Goal: Download file/media

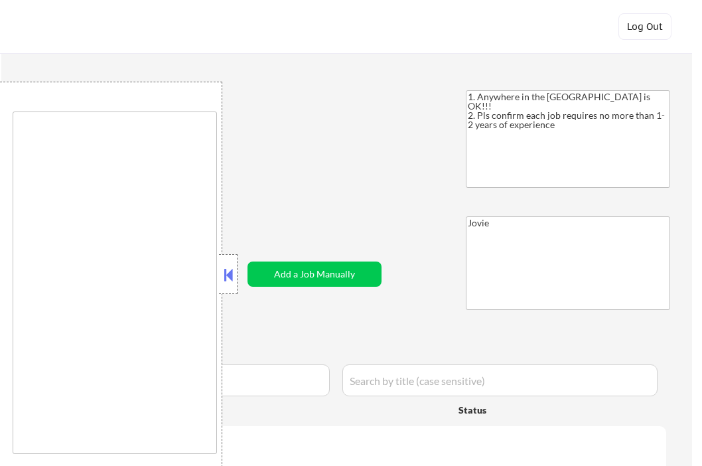
type textarea "country:[GEOGRAPHIC_DATA]"
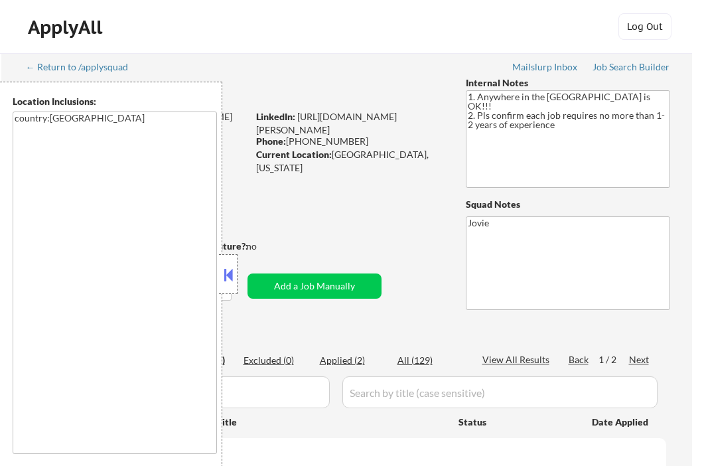
select select ""pending""
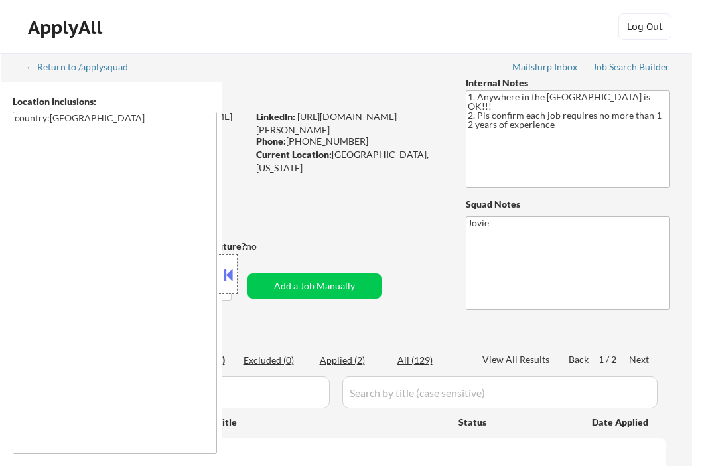
select select ""pending""
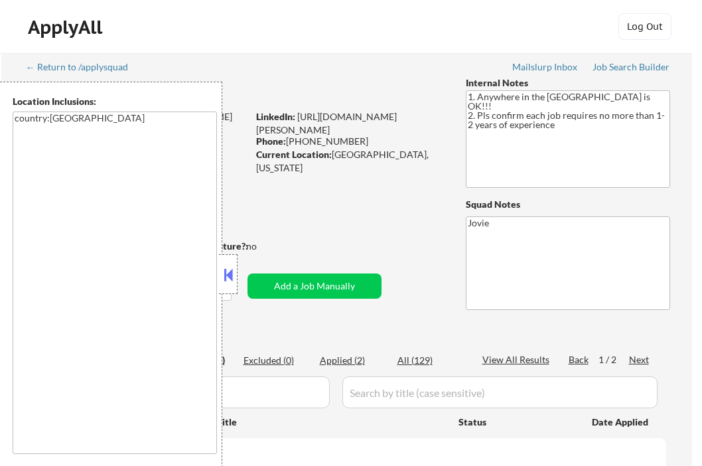
select select ""pending""
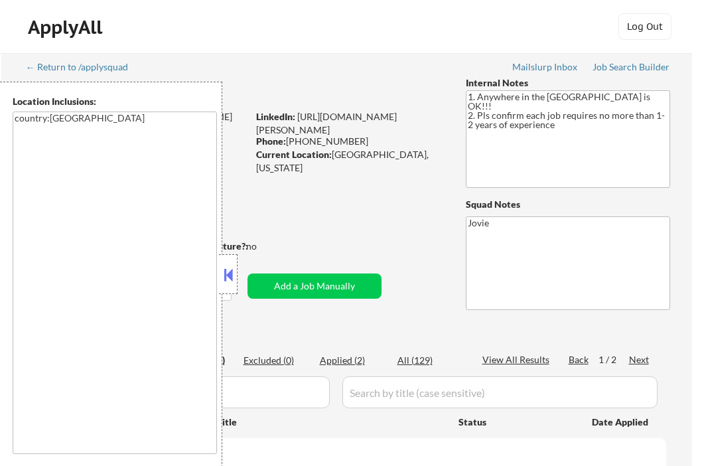
select select ""pending""
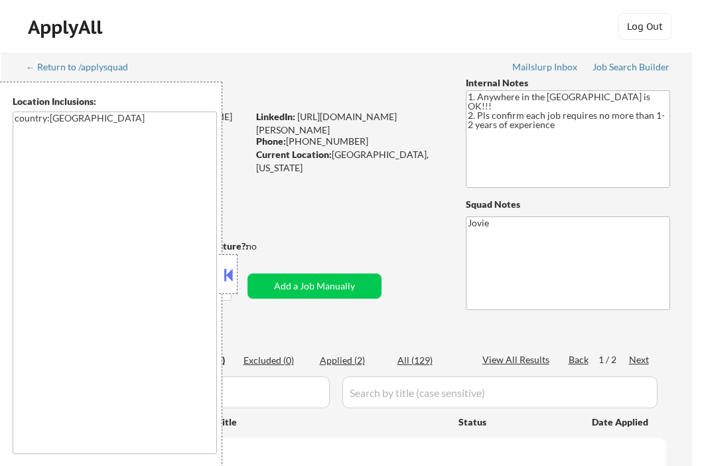
select select ""pending""
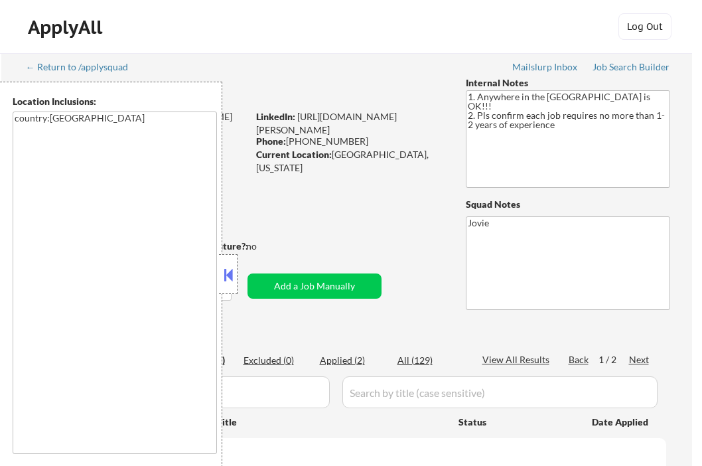
select select ""pending""
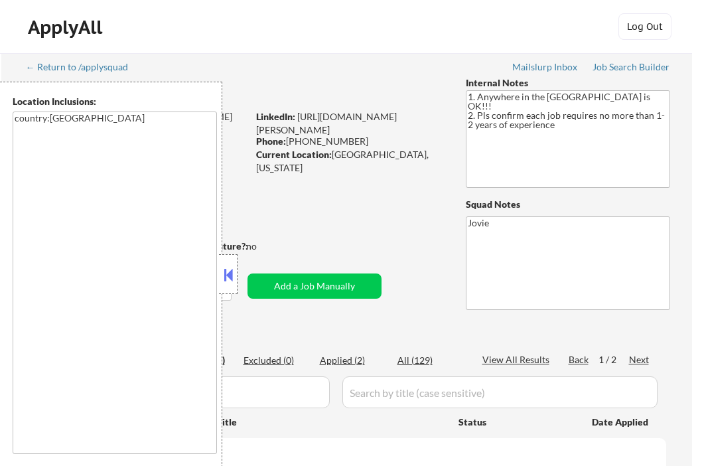
select select ""pending""
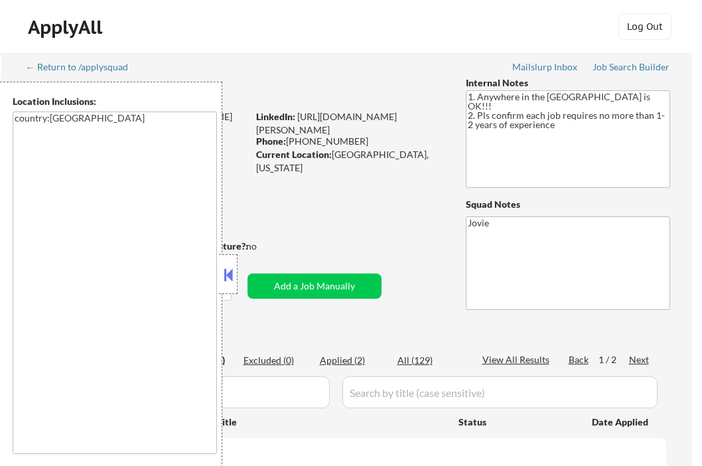
select select ""pending""
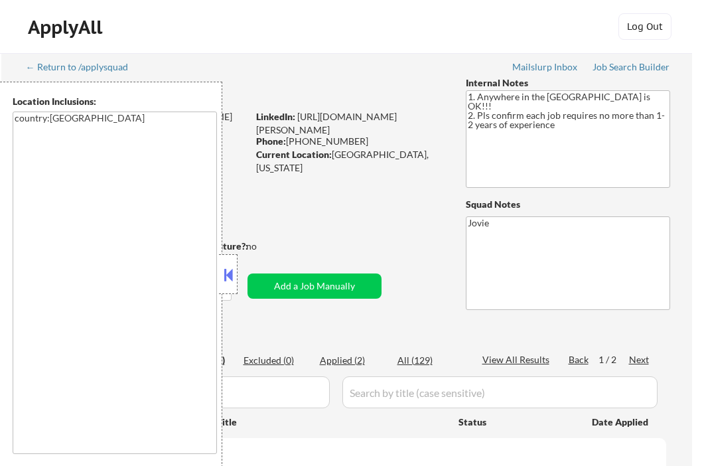
select select ""pending""
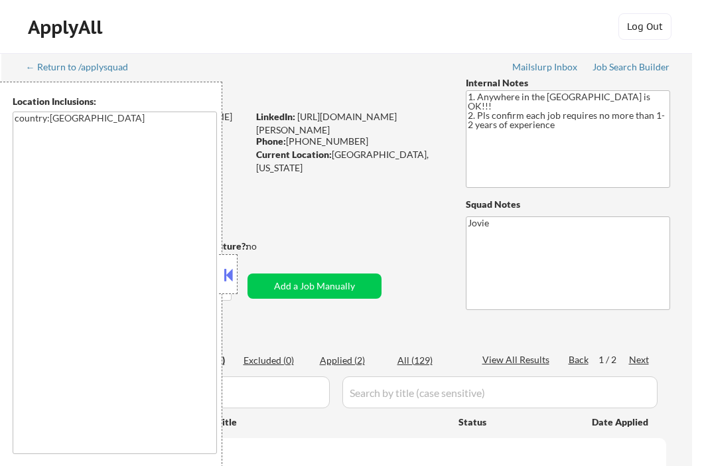
select select ""pending""
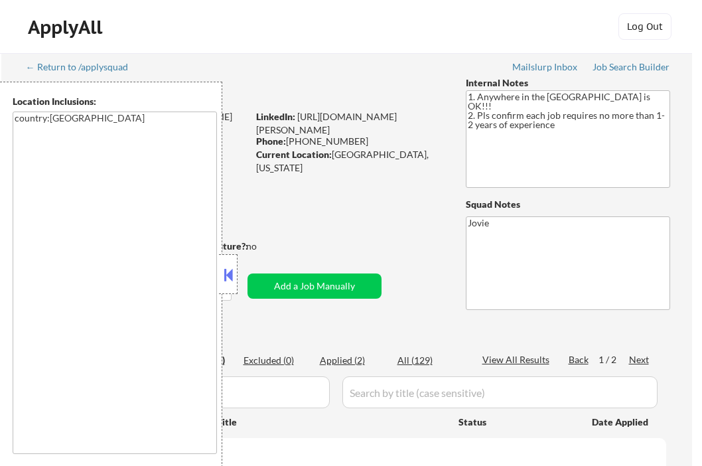
select select ""pending""
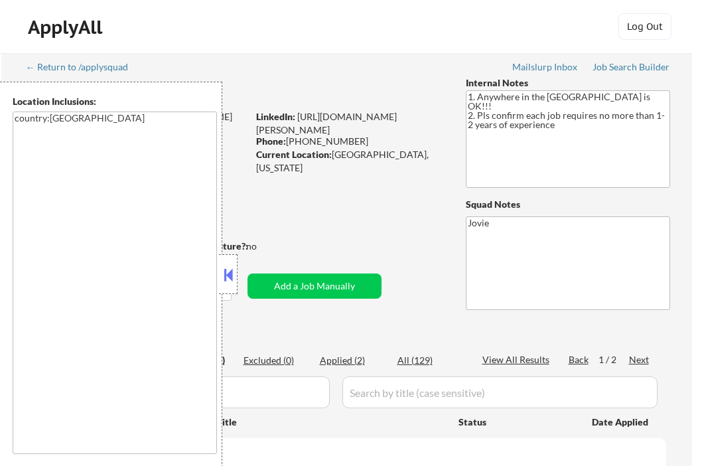
select select ""pending""
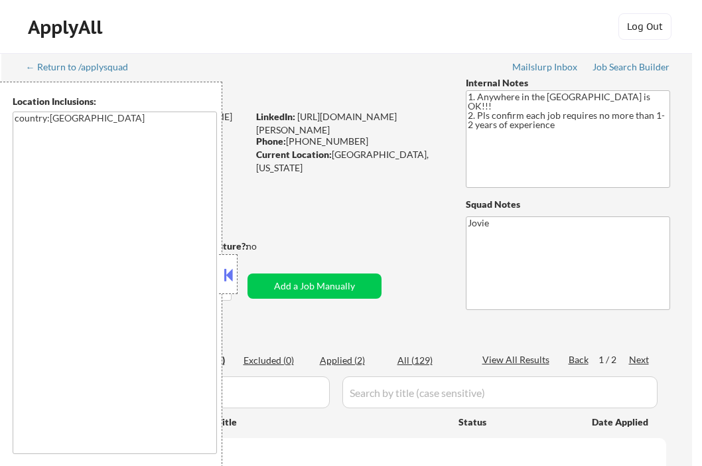
select select ""pending""
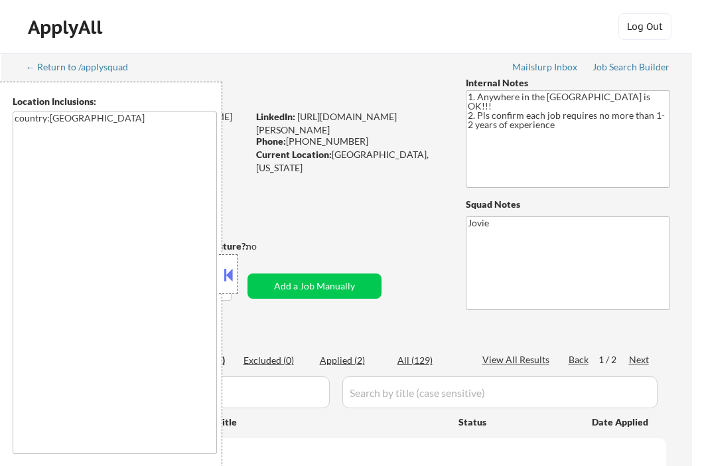
select select ""pending""
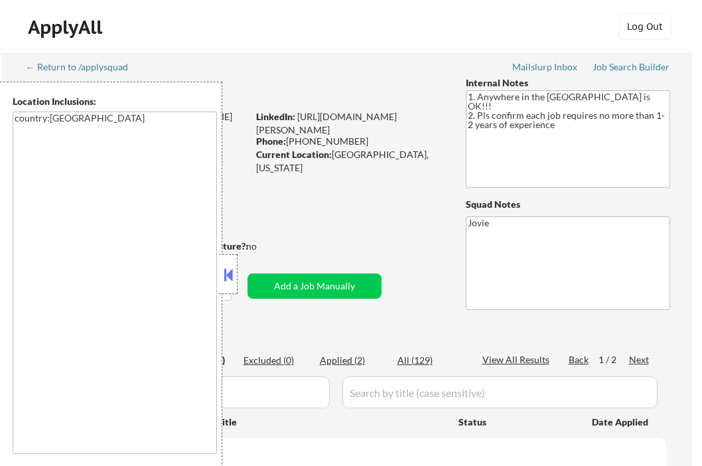
select select ""pending""
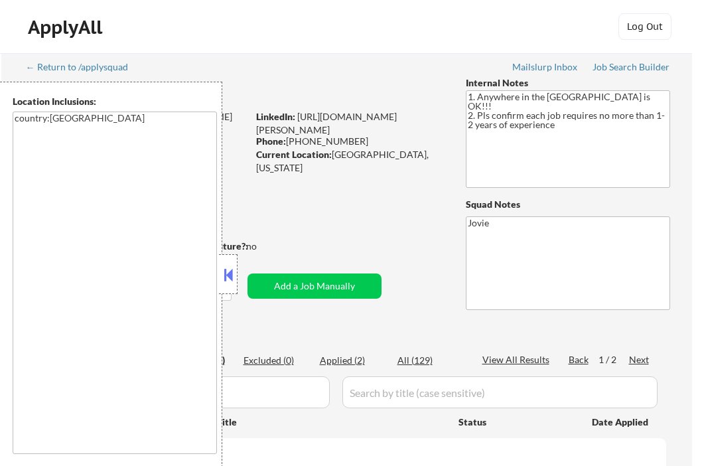
select select ""pending""
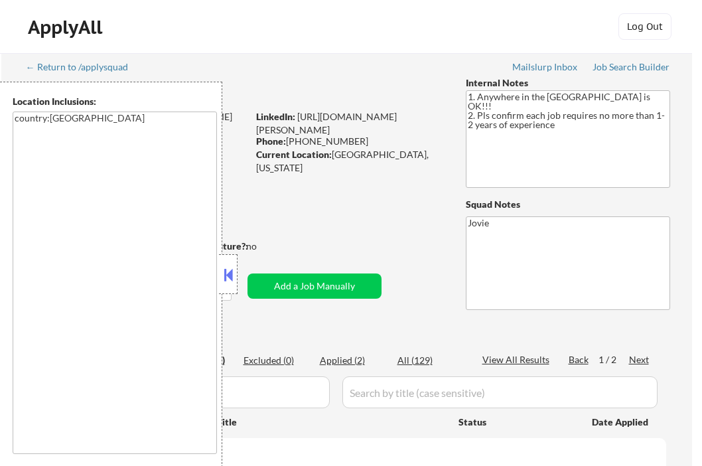
select select ""pending""
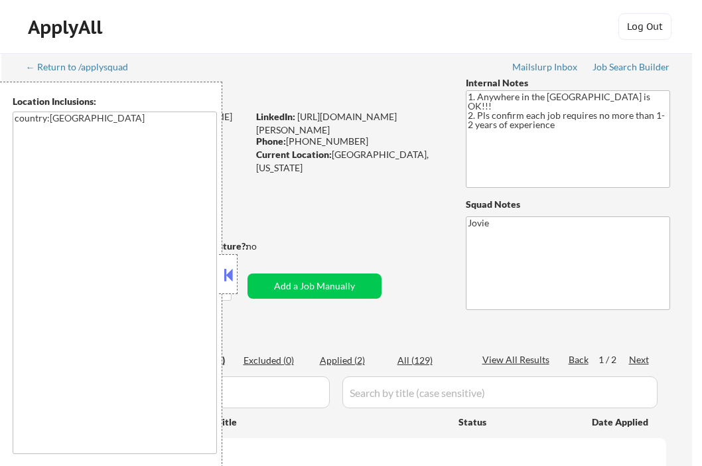
select select ""pending""
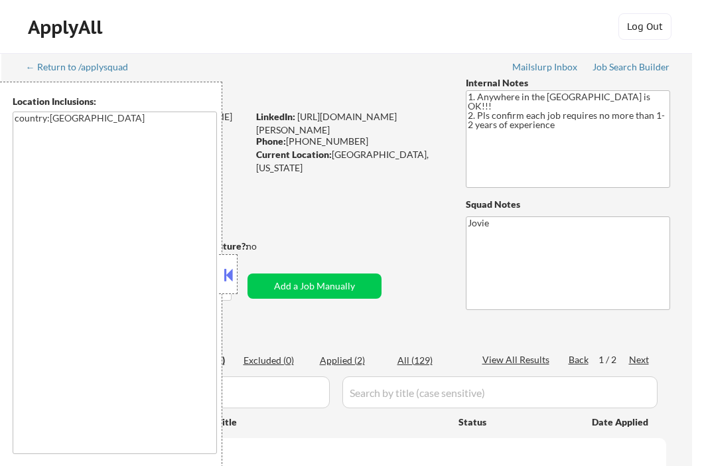
select select ""pending""
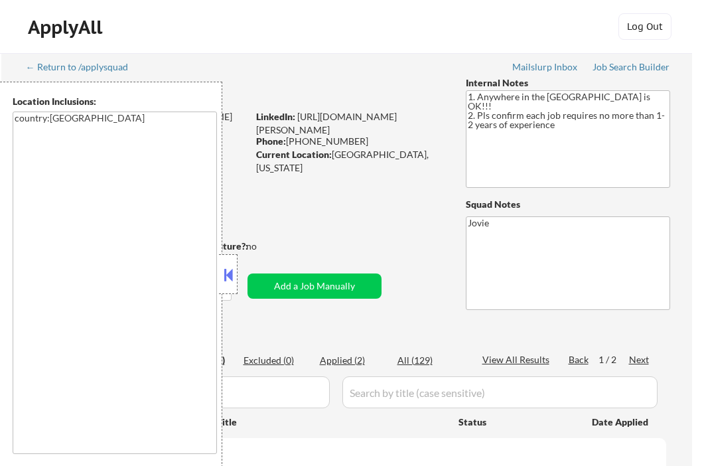
select select ""pending""
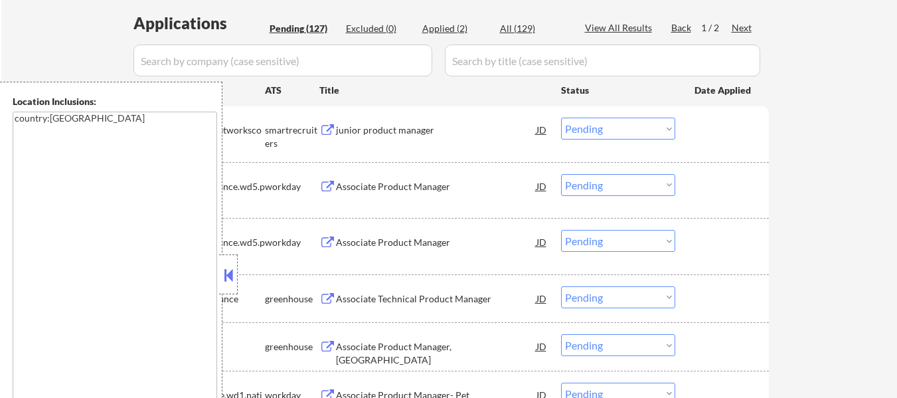
scroll to position [332, 0]
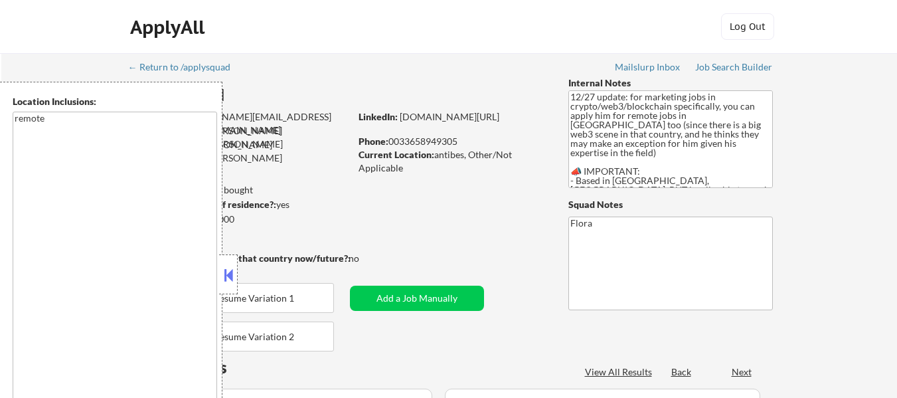
select select ""pending""
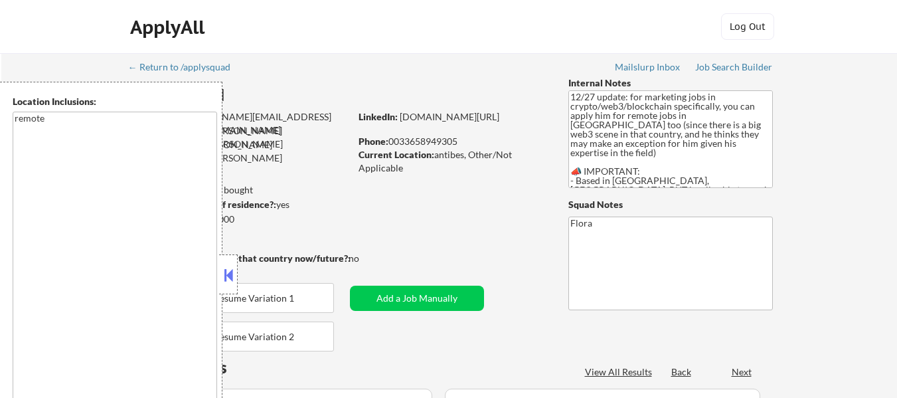
select select ""pending""
click at [231, 272] on button at bounding box center [228, 275] width 15 height 20
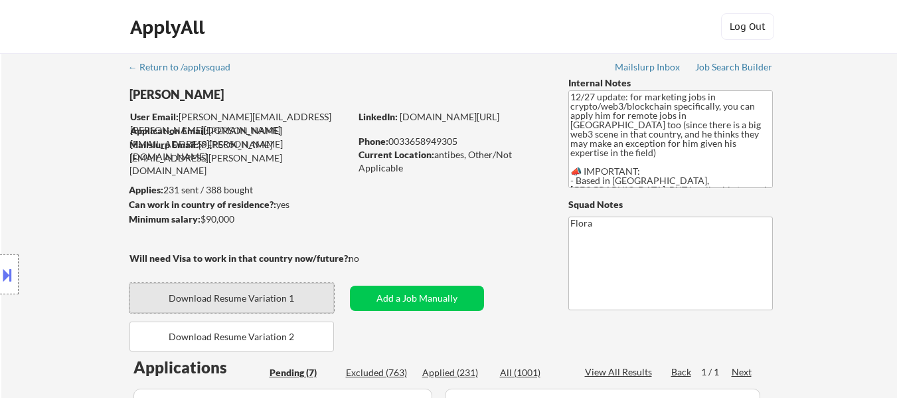
click at [264, 291] on button "Download Resume Variation 1" at bounding box center [231, 298] width 204 height 30
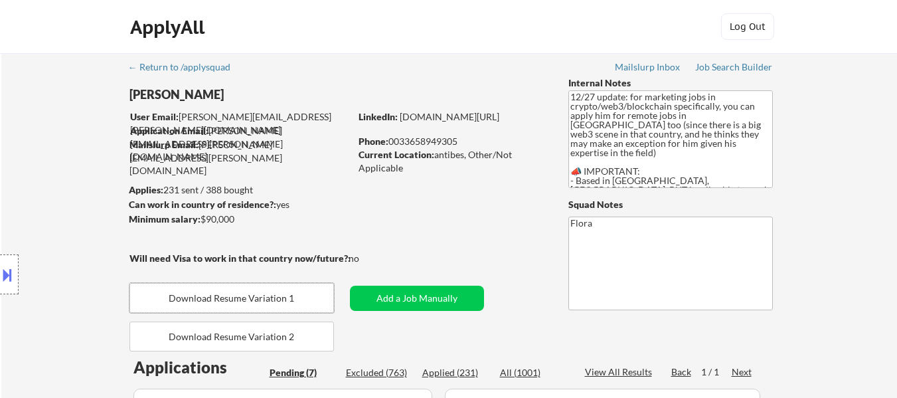
click at [11, 277] on button at bounding box center [7, 275] width 15 height 22
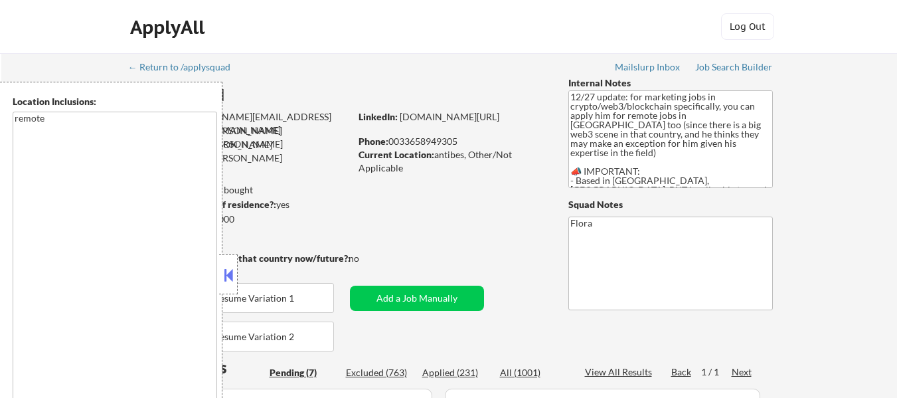
click at [230, 270] on button at bounding box center [228, 275] width 15 height 20
